Goal: Task Accomplishment & Management: Use online tool/utility

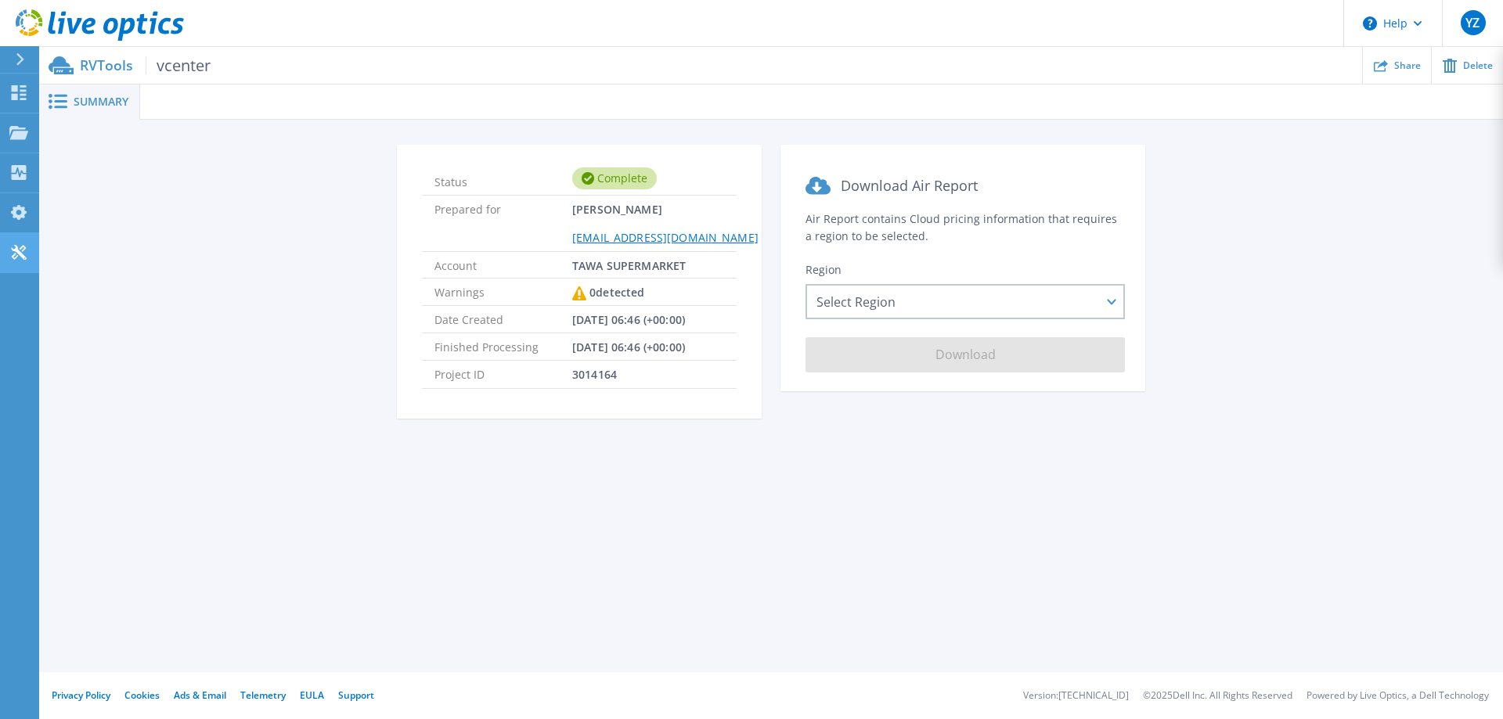
click at [0, 261] on link "Tools Tools" at bounding box center [19, 253] width 39 height 40
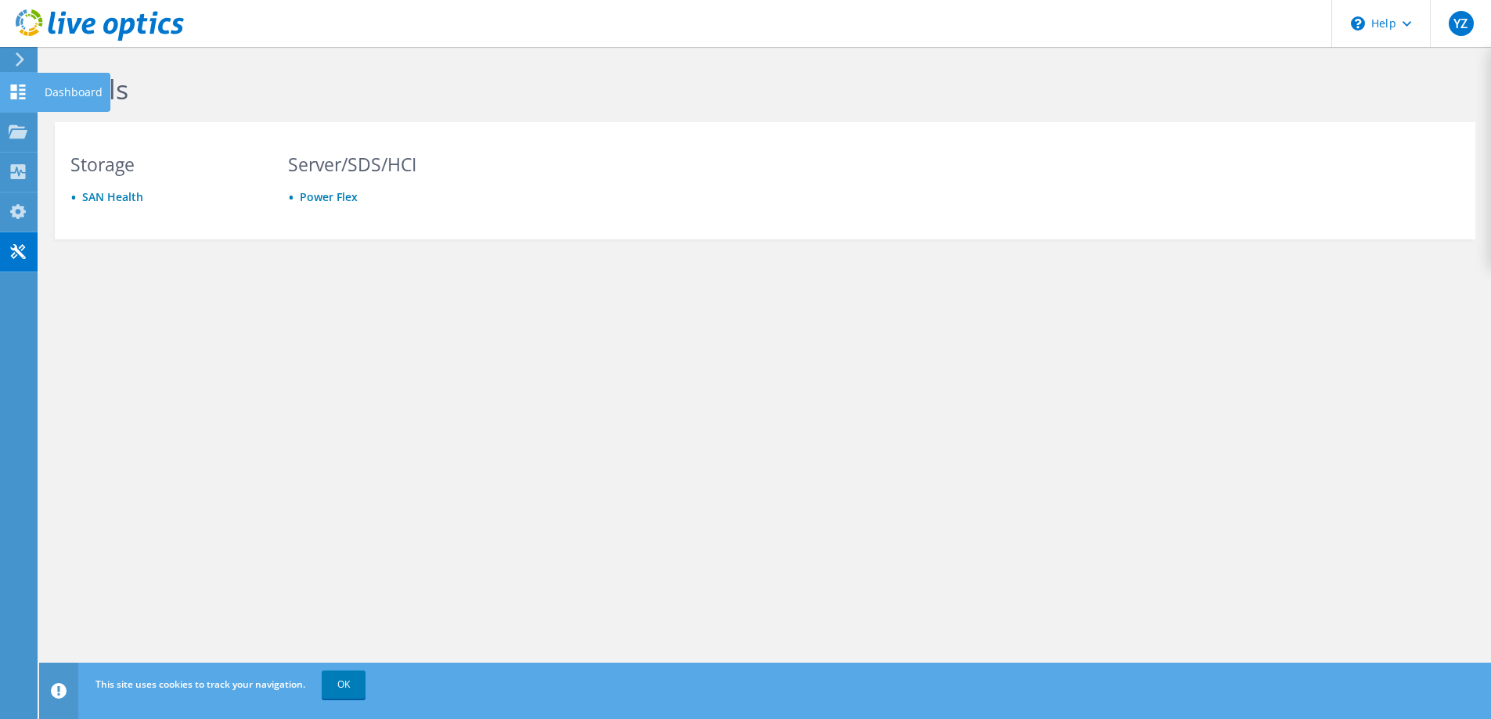
click at [16, 86] on use at bounding box center [18, 92] width 15 height 15
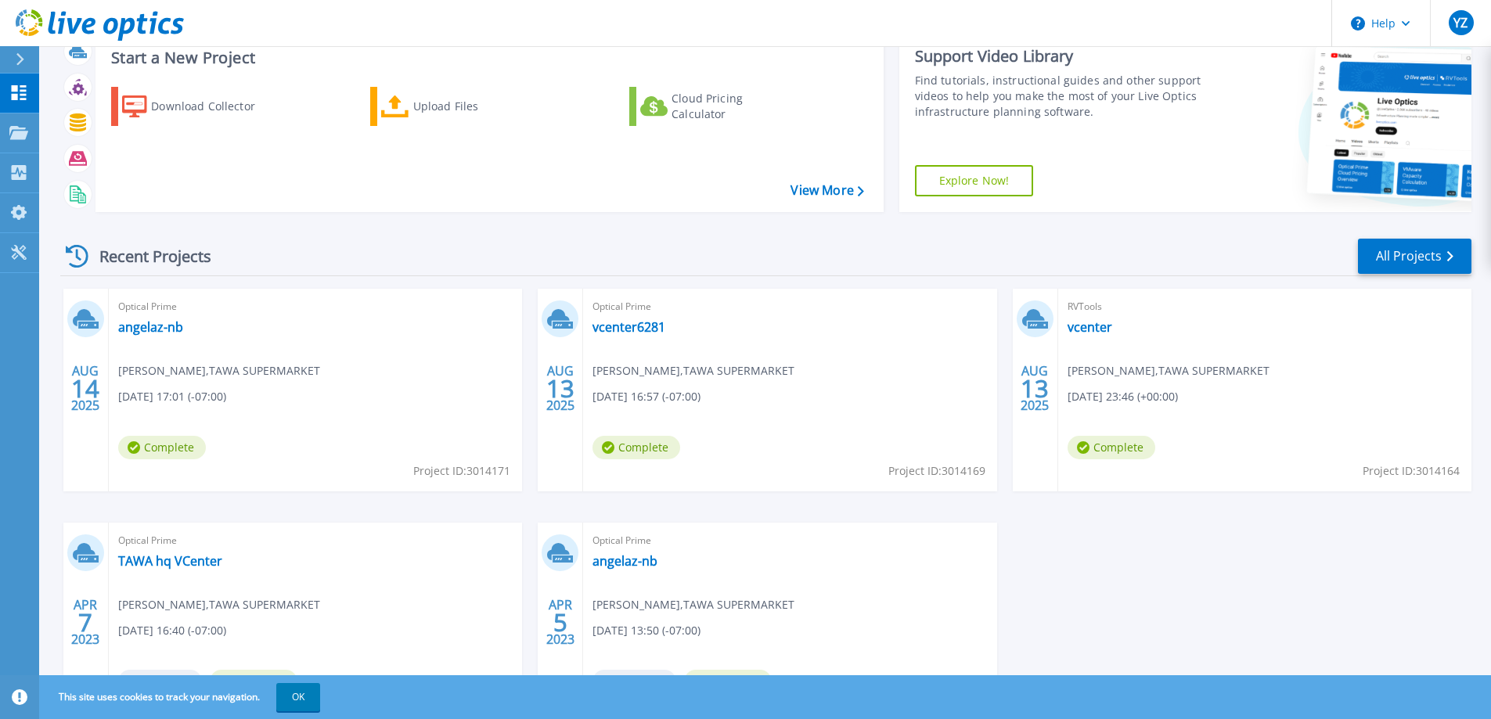
scroll to position [78, 0]
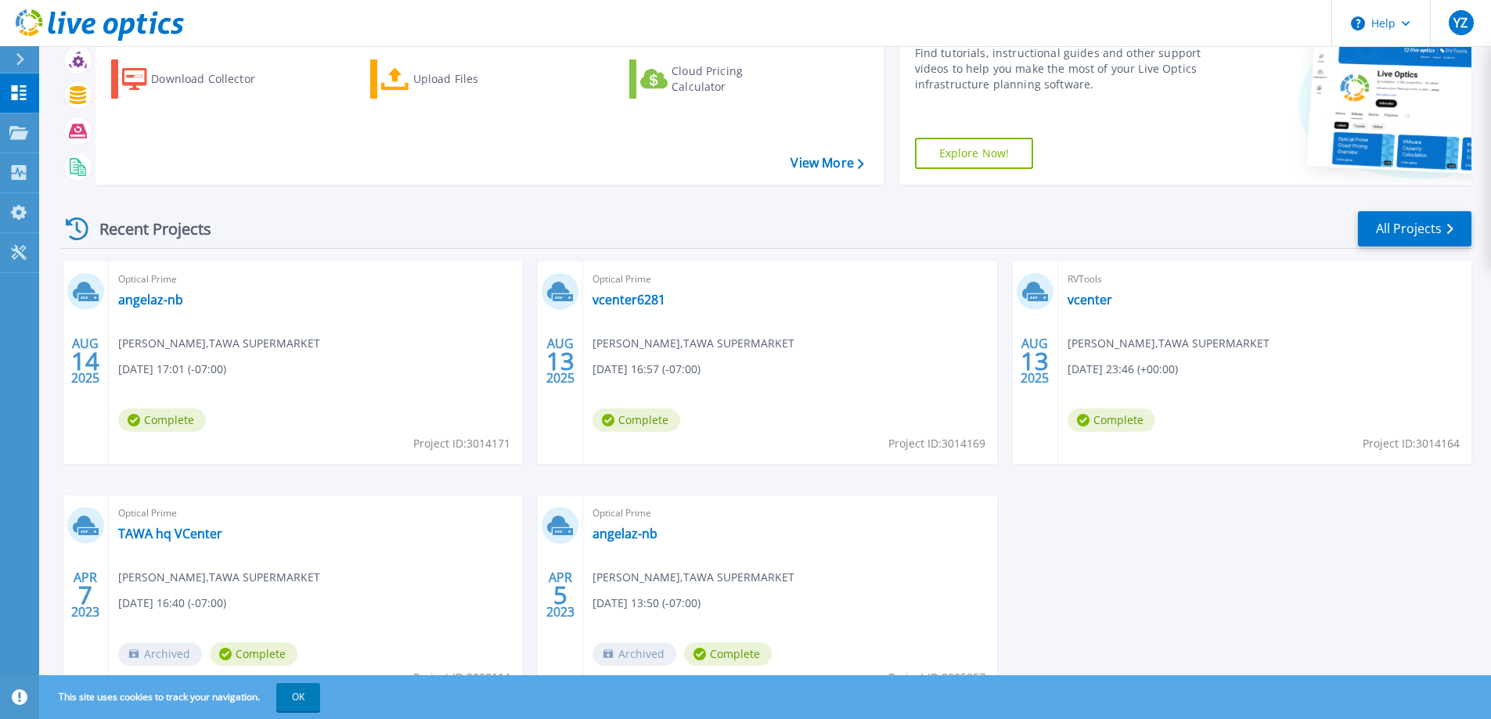
click at [228, 284] on span "Optical Prime" at bounding box center [315, 279] width 394 height 17
click at [167, 414] on span "Complete" at bounding box center [162, 420] width 88 height 23
click at [150, 294] on link "angelaz-nb" at bounding box center [150, 300] width 65 height 16
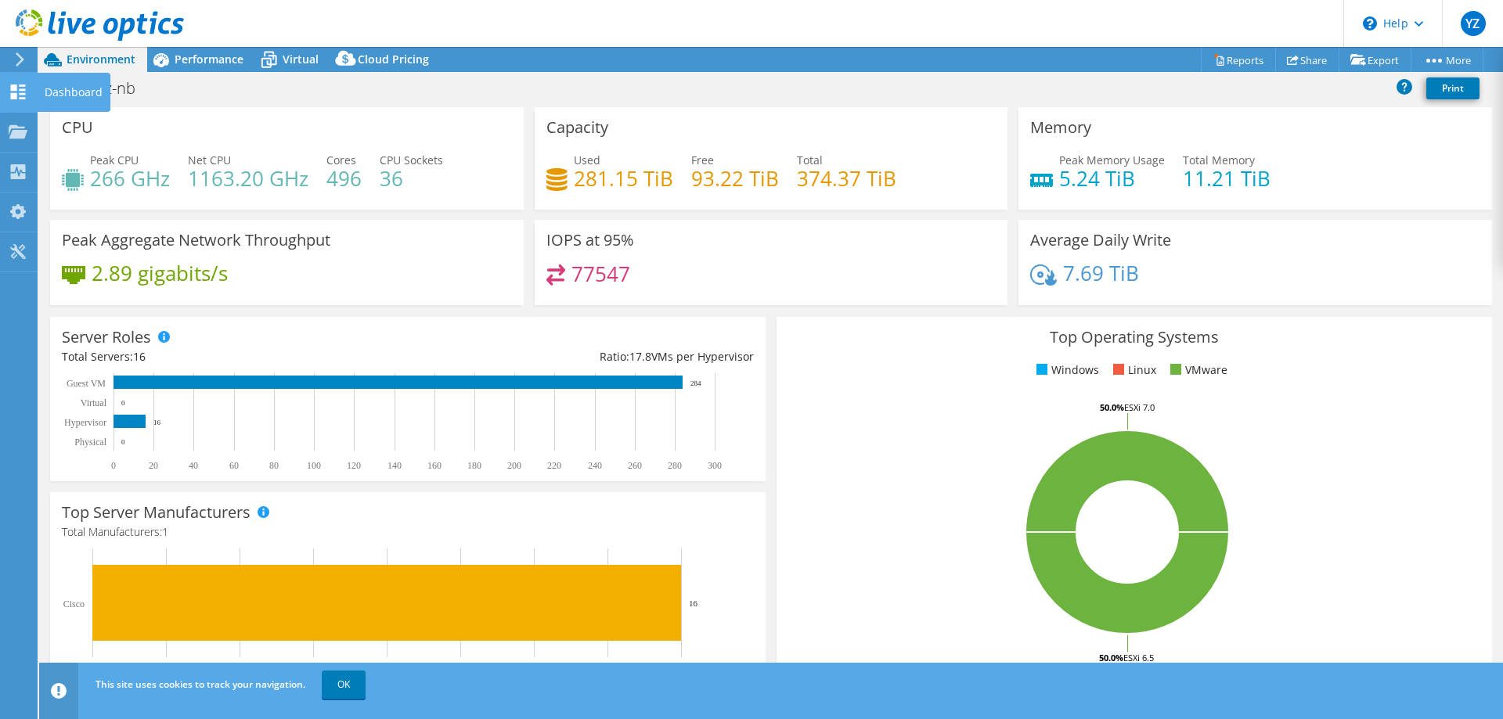
click at [20, 88] on icon at bounding box center [18, 92] width 19 height 15
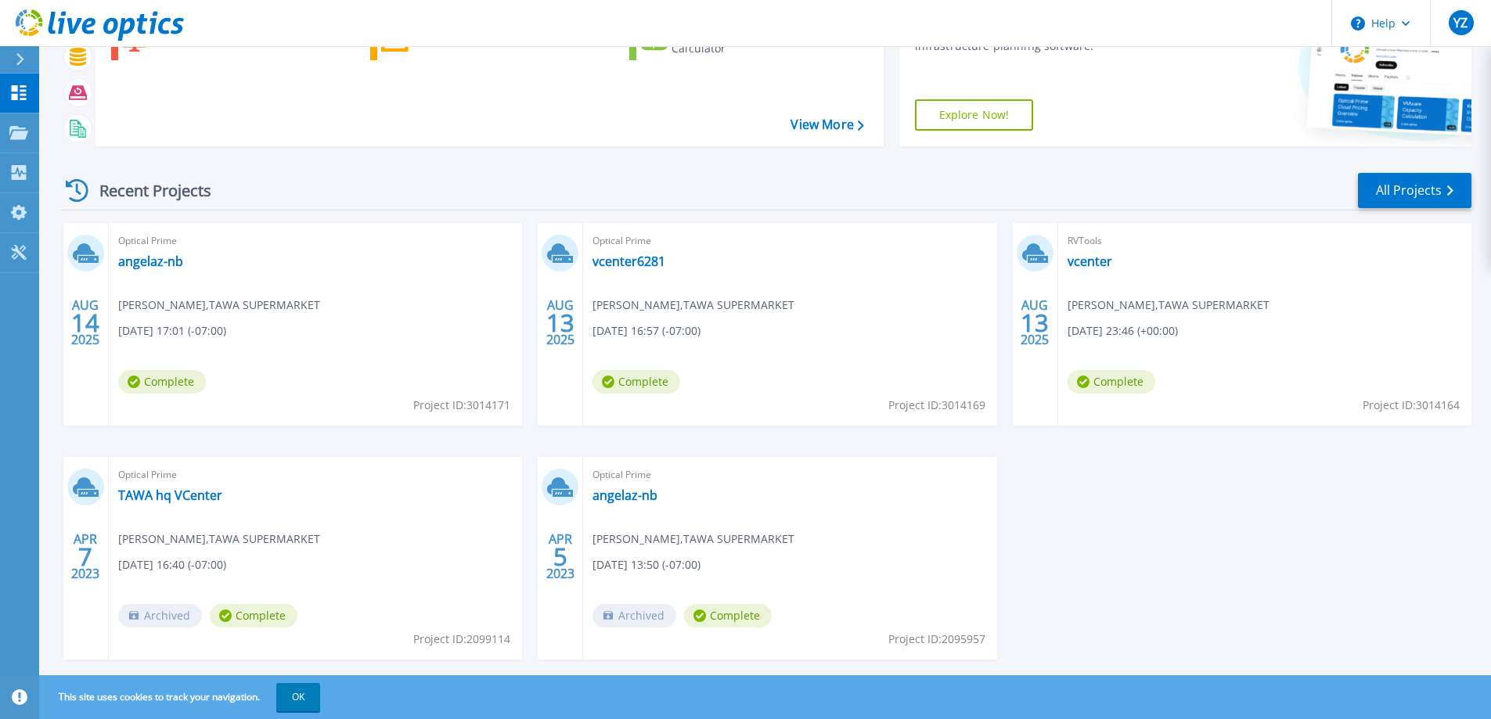
scroll to position [148, 0]
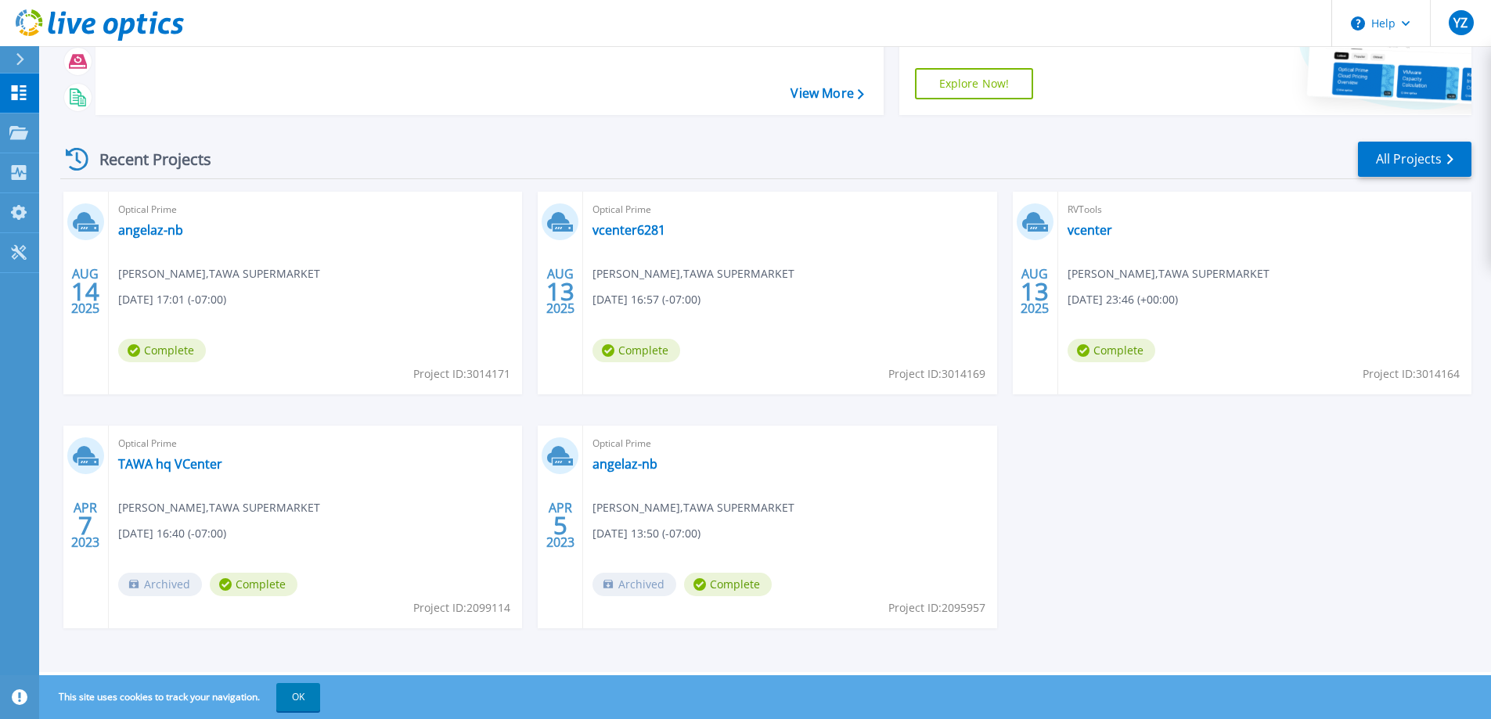
click at [1175, 325] on div "RVTools vcenter yan zhang , TAWA SUPERMARKET 08/13/2025, 23:46 (+00:00) Complet…" at bounding box center [1264, 293] width 413 height 203
click at [1272, 440] on div "AUG 14 2025 Optical Prime angelaz-nb yan zhang , TAWA SUPERMARKET 08/13/2025, 1…" at bounding box center [760, 426] width 1424 height 468
click at [149, 231] on link "angelaz-nb" at bounding box center [150, 230] width 65 height 16
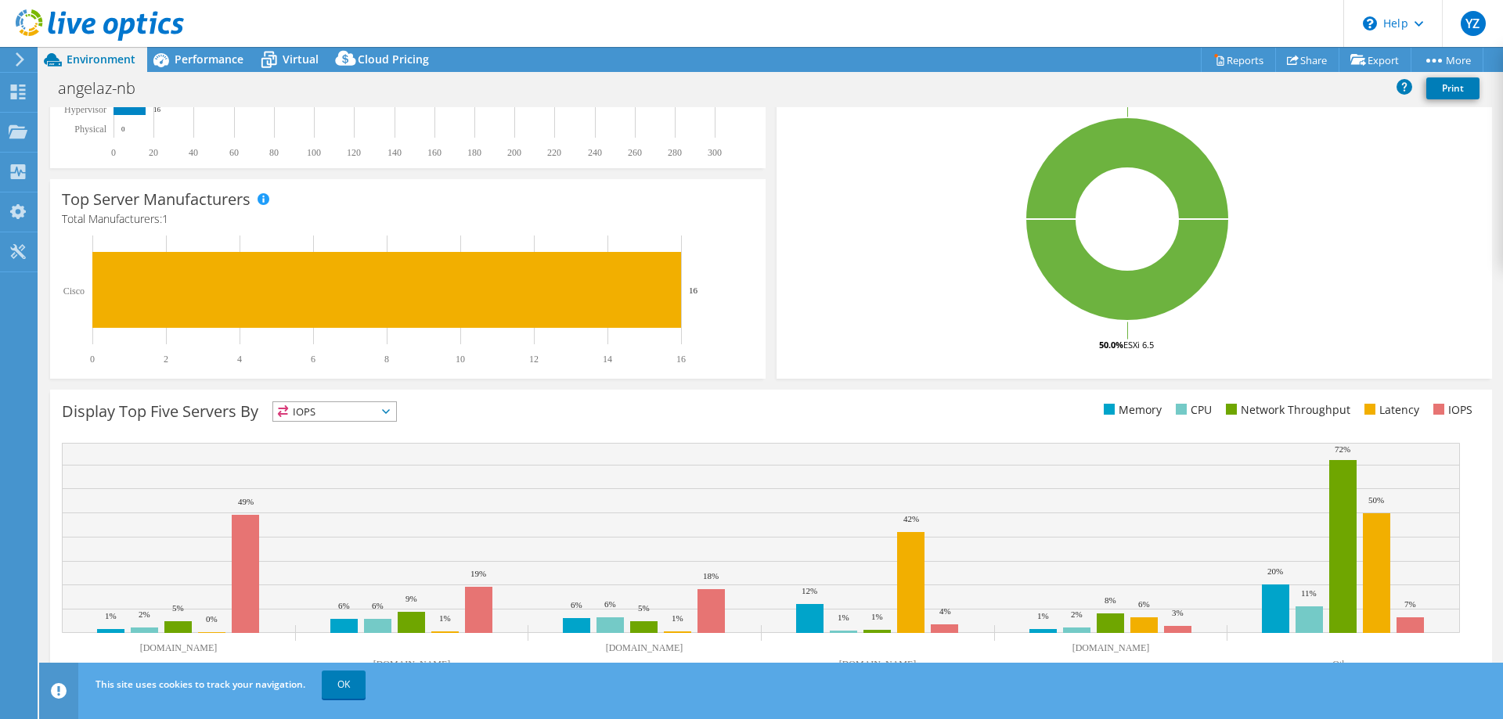
scroll to position [326, 0]
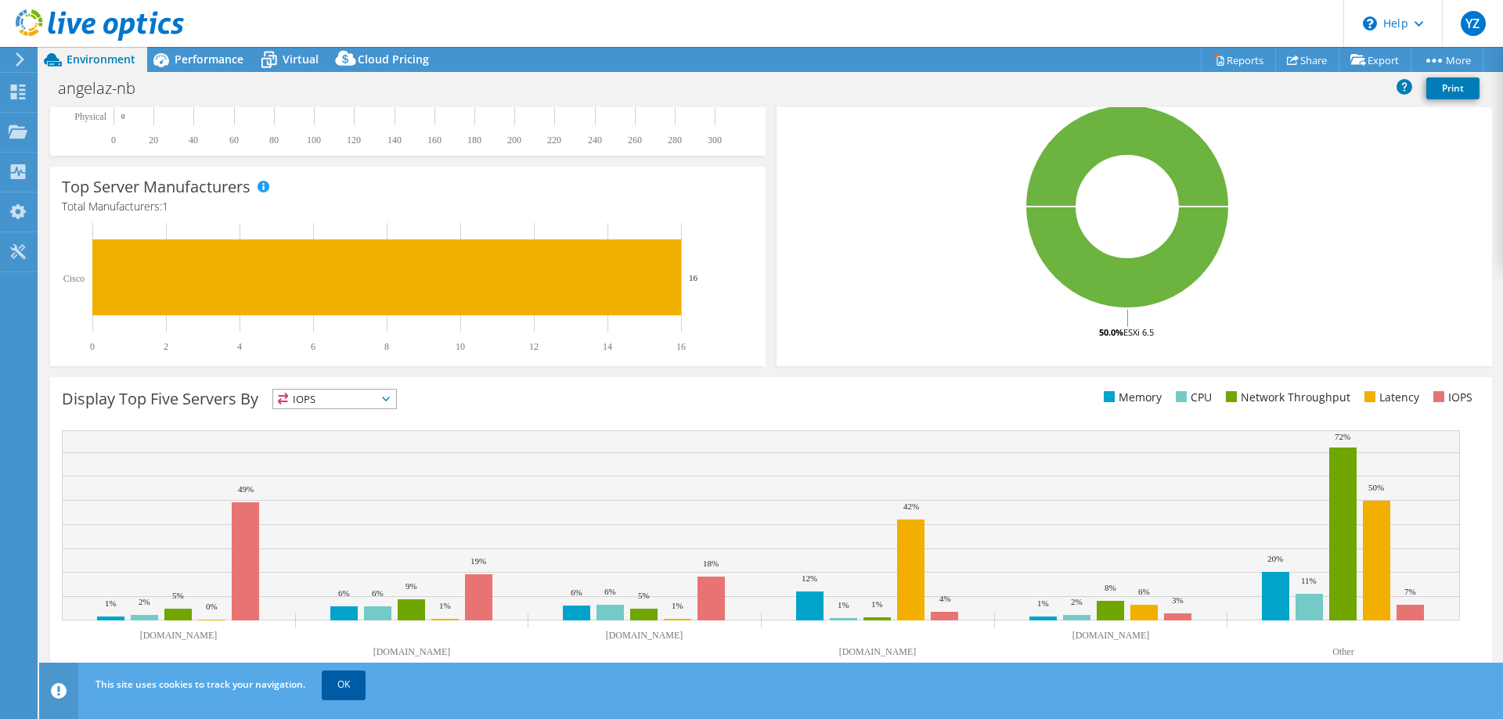
click at [343, 681] on link "OK" at bounding box center [344, 685] width 44 height 28
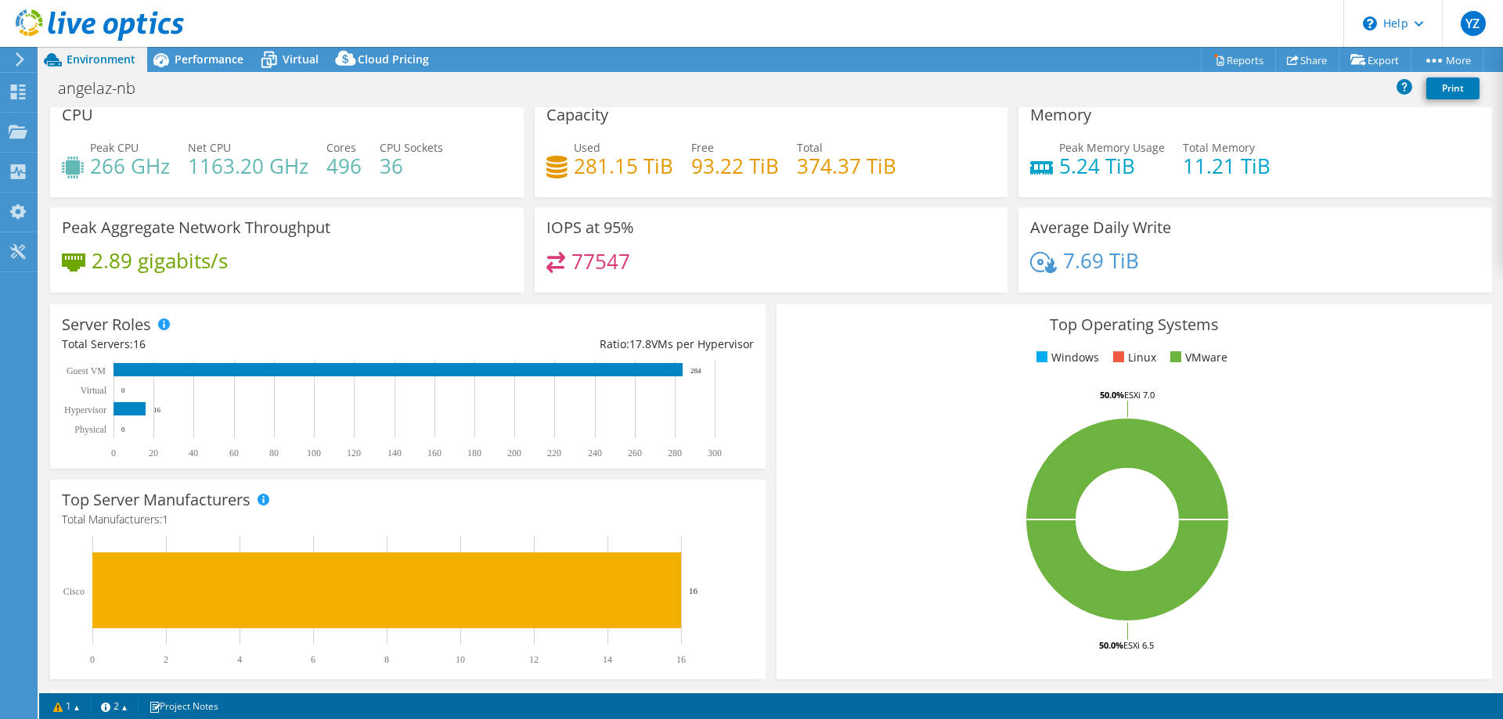
scroll to position [0, 0]
